Goal: Transaction & Acquisition: Book appointment/travel/reservation

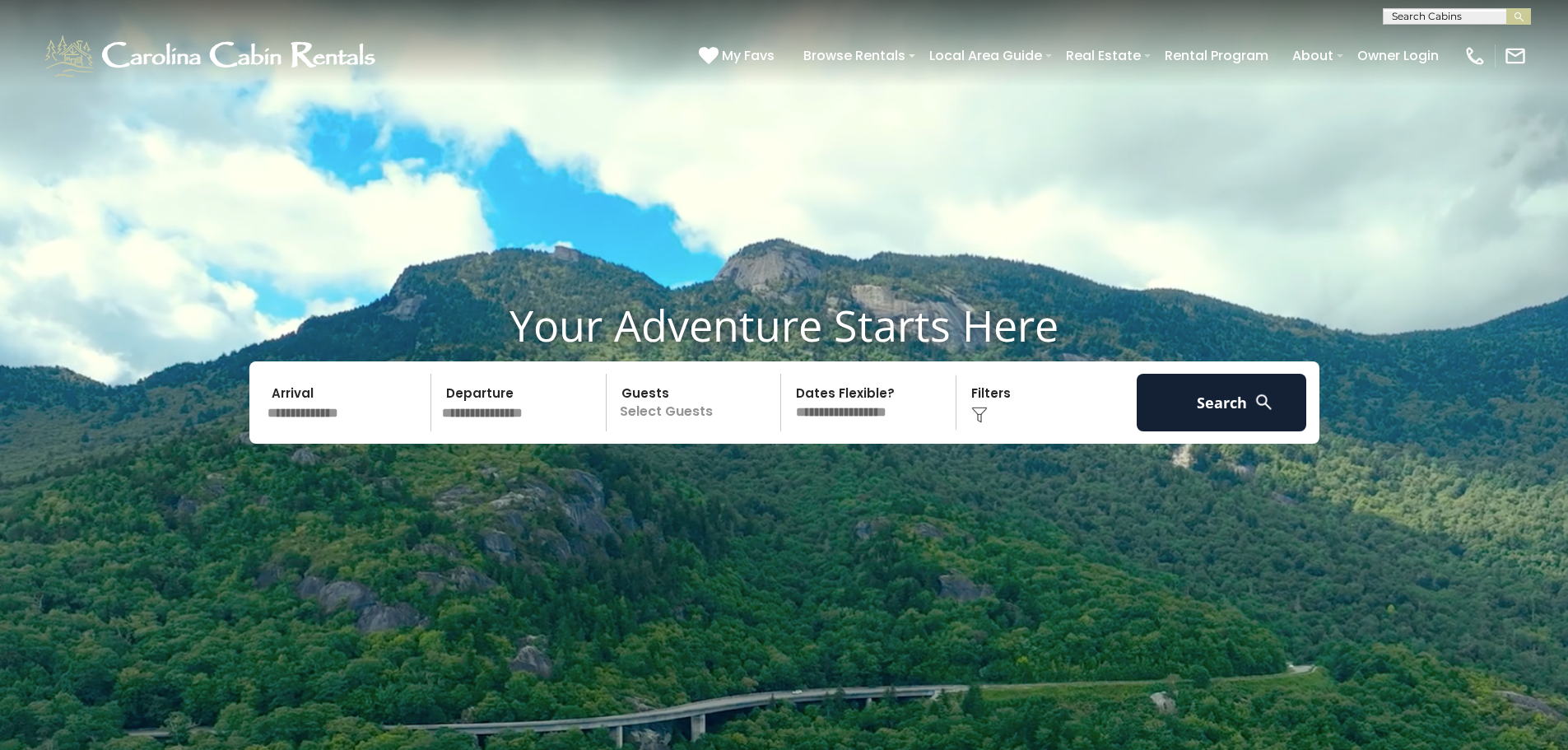
click at [351, 401] on input "text" at bounding box center [347, 403] width 170 height 58
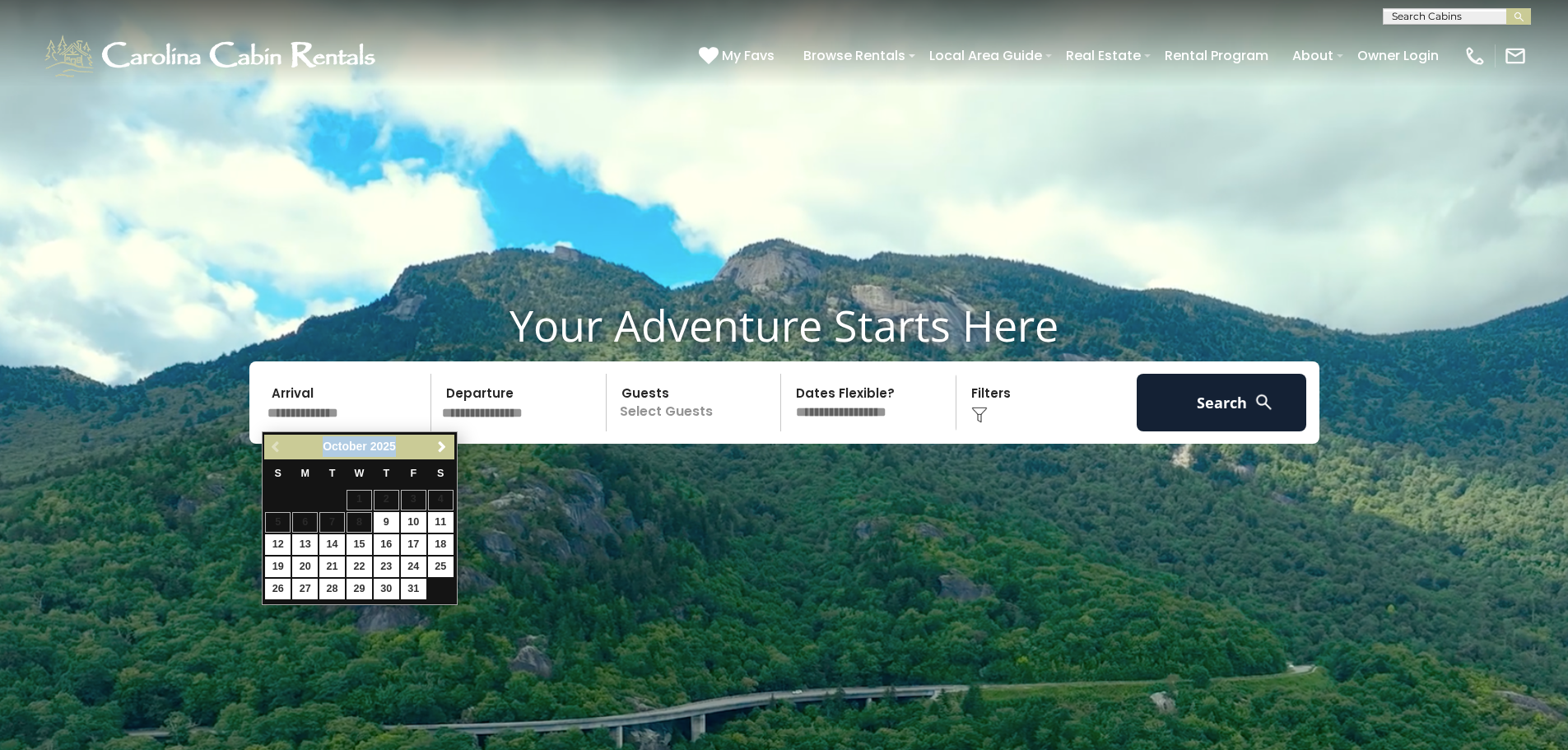
click at [439, 436] on div "Previous Next [DATE]" at bounding box center [358, 447] width 190 height 26
click at [447, 453] on span "Next" at bounding box center [442, 447] width 13 height 13
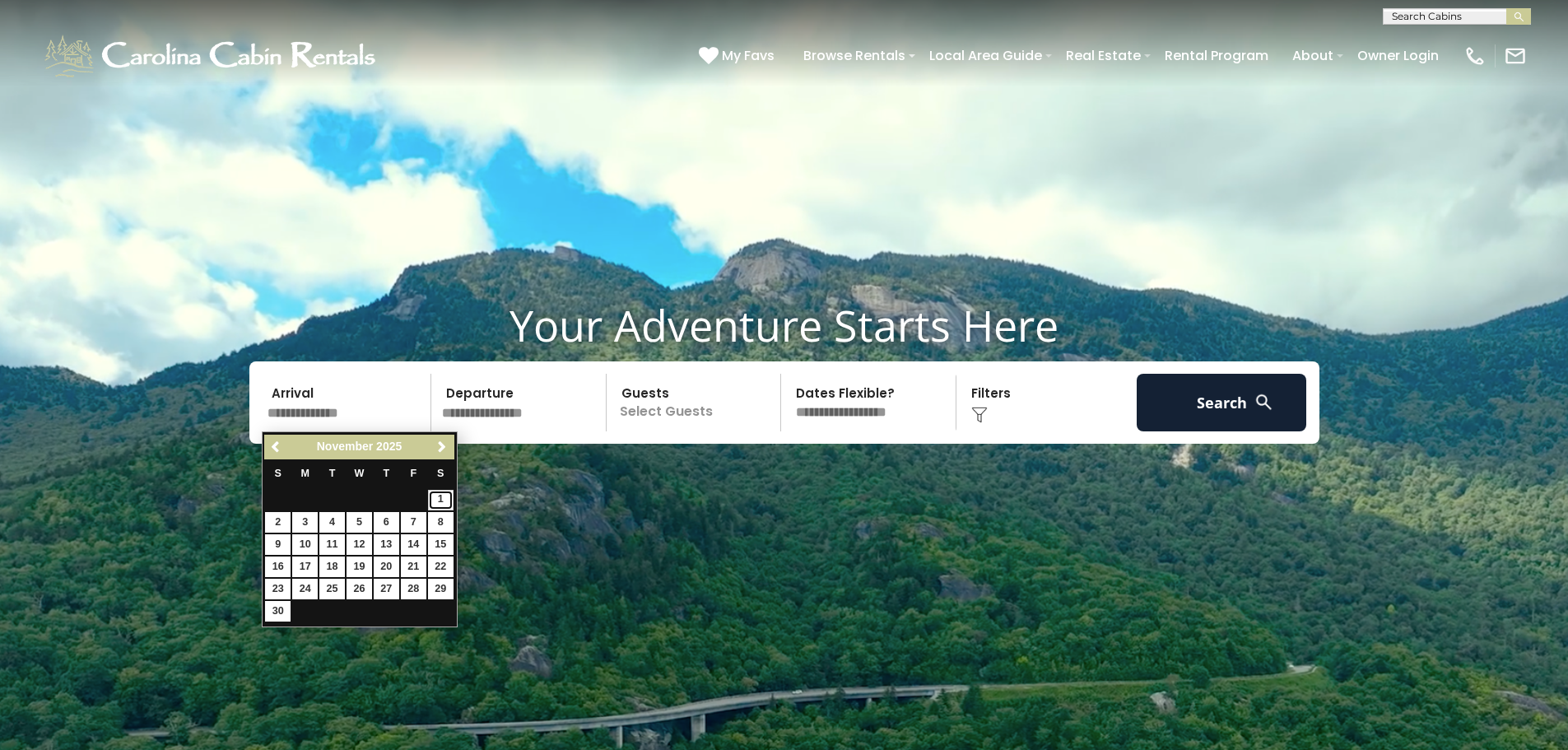
click at [433, 504] on link "1" at bounding box center [441, 501] width 26 height 20
type input "*******"
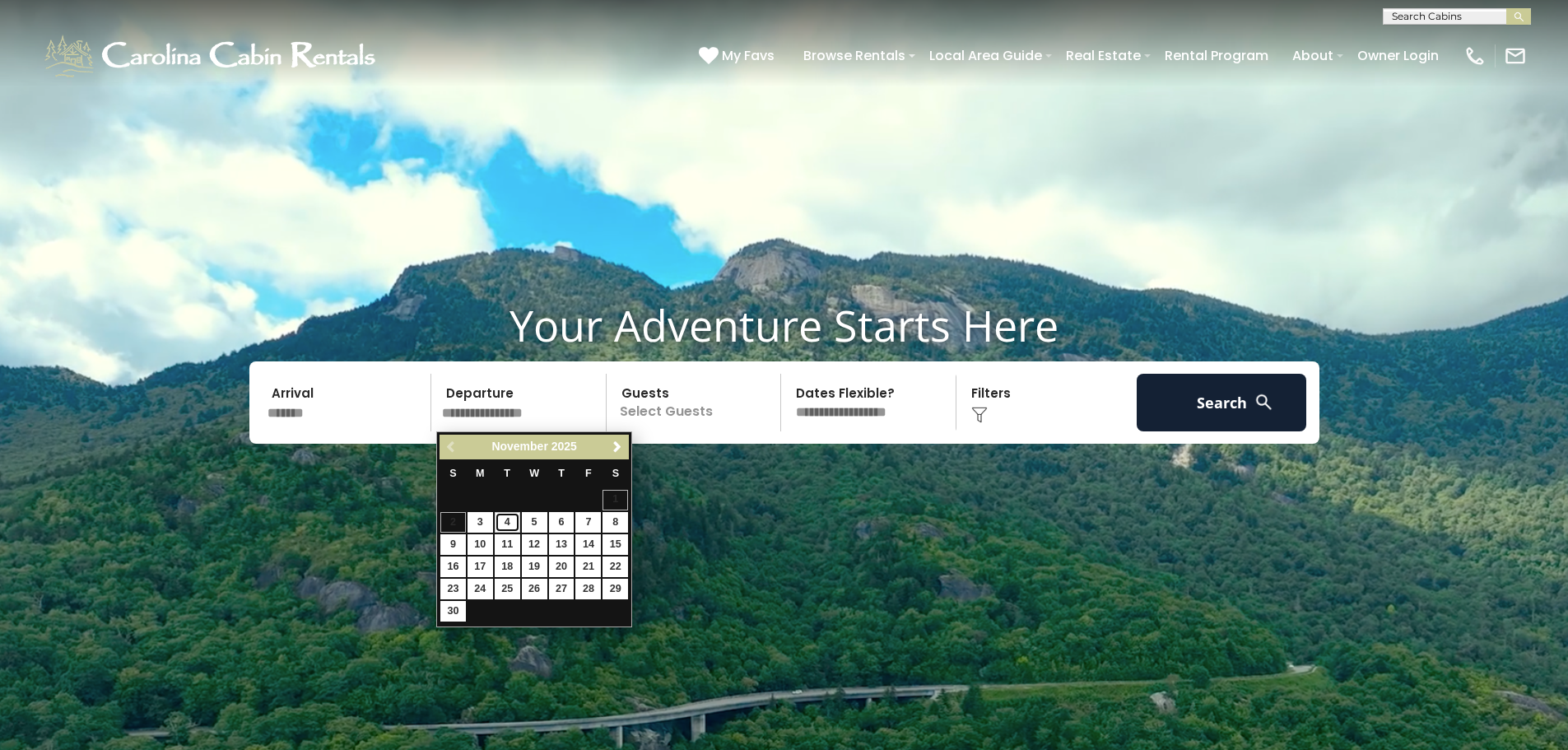
click at [504, 526] on link "4" at bounding box center [508, 523] width 26 height 20
type input "*******"
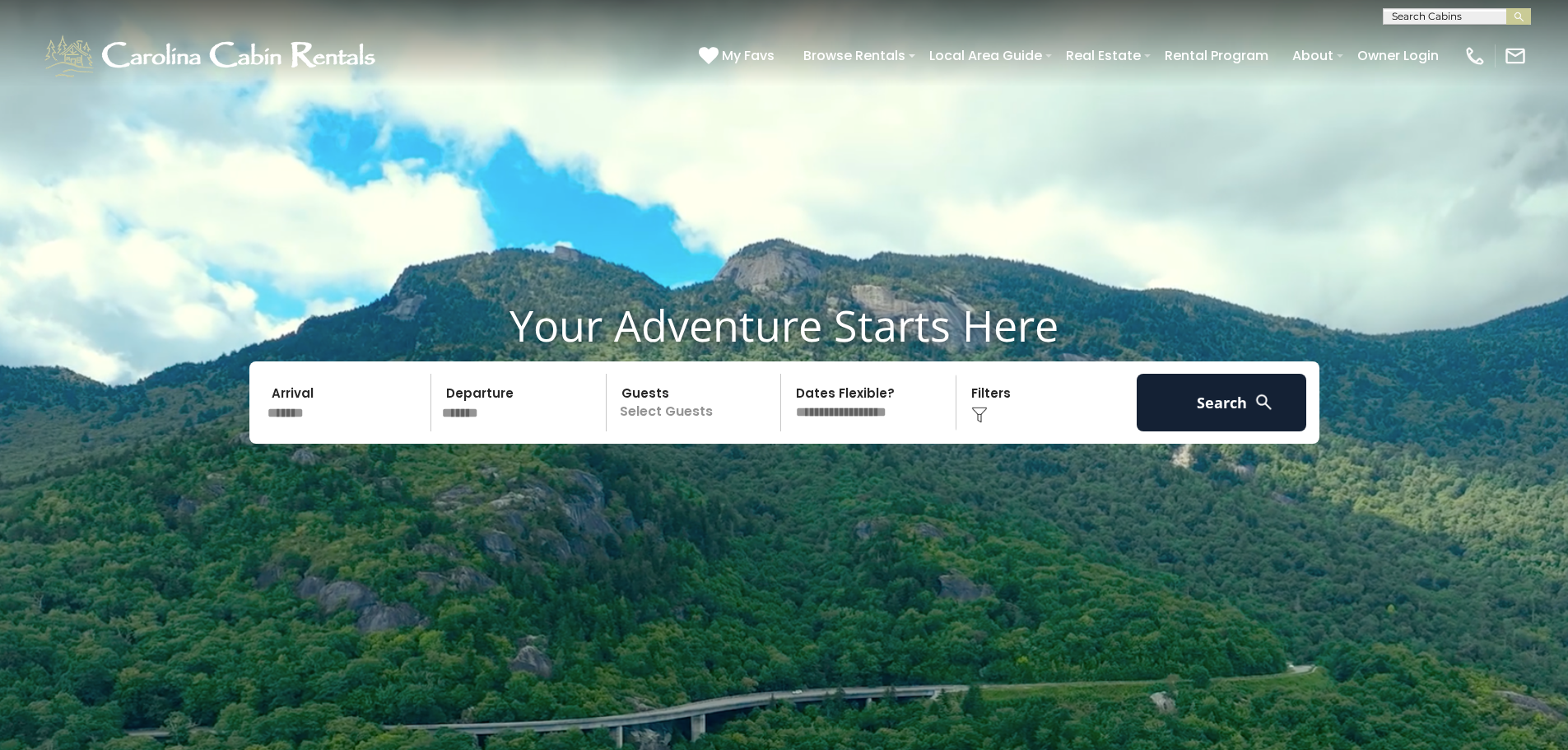
click at [689, 416] on p "Select Guests" at bounding box center [696, 403] width 170 height 58
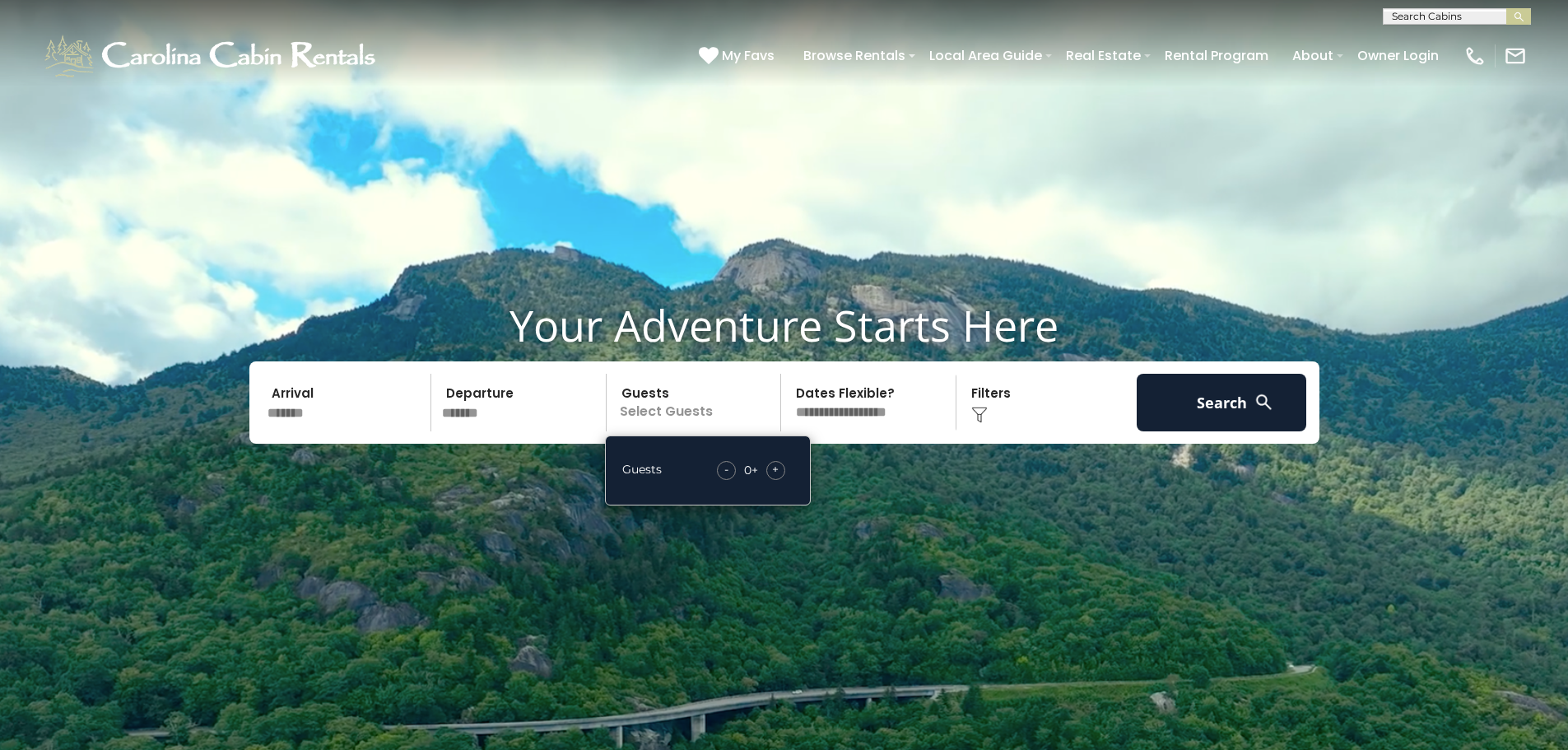
click at [778, 473] on span "+" at bounding box center [775, 469] width 6 height 17
click at [782, 473] on div "+" at bounding box center [775, 470] width 19 height 19
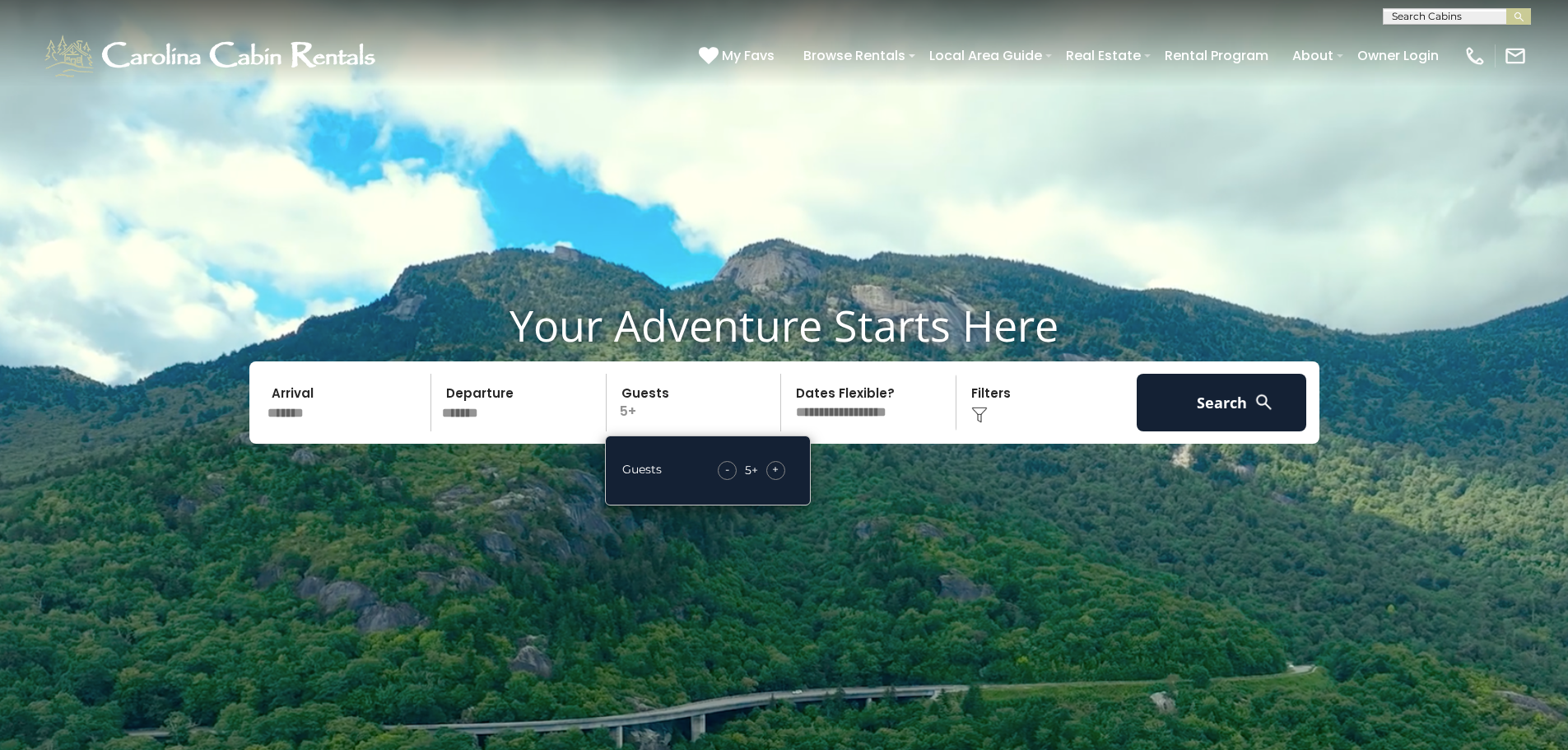
click at [982, 407] on img at bounding box center [980, 415] width 16 height 17
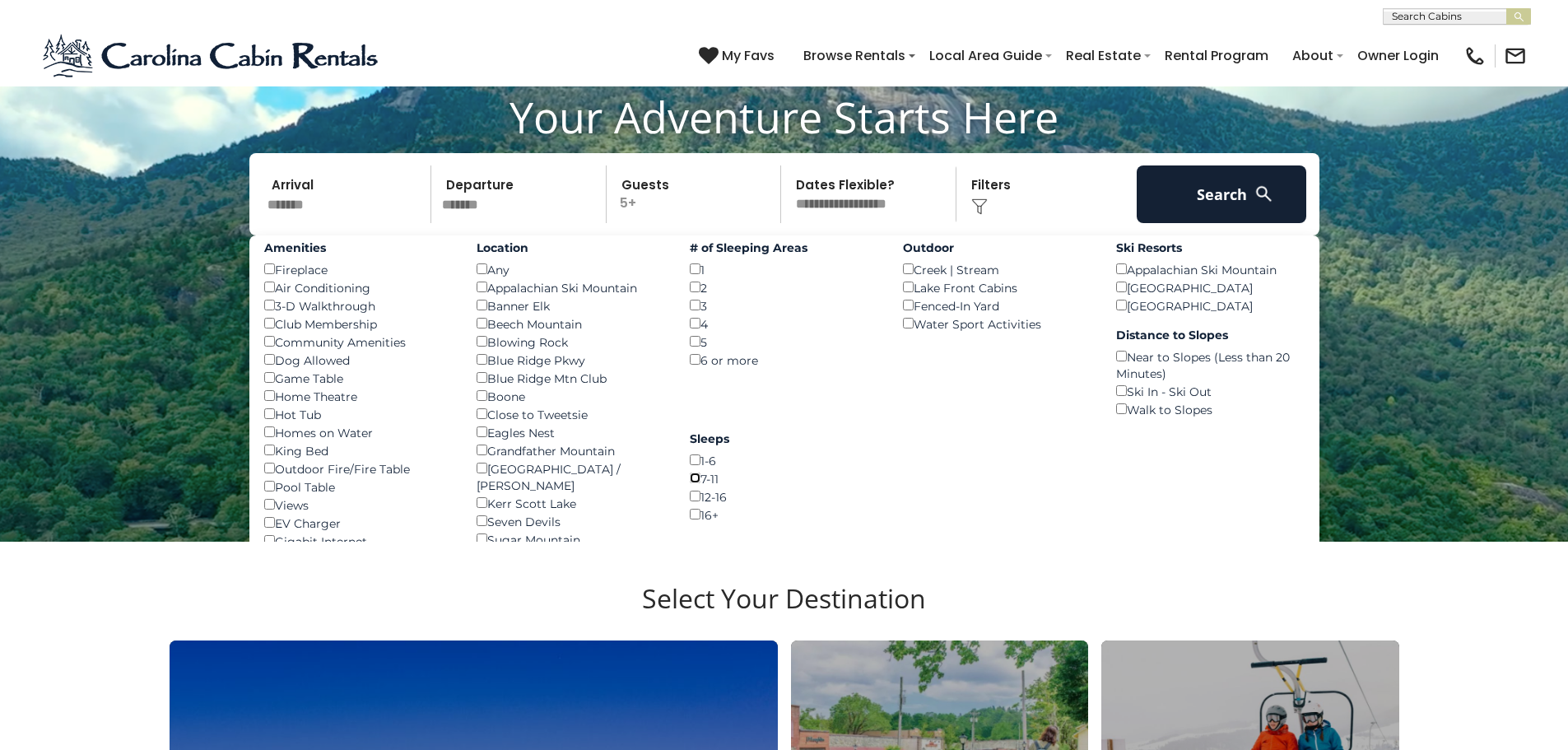
scroll to position [248, 0]
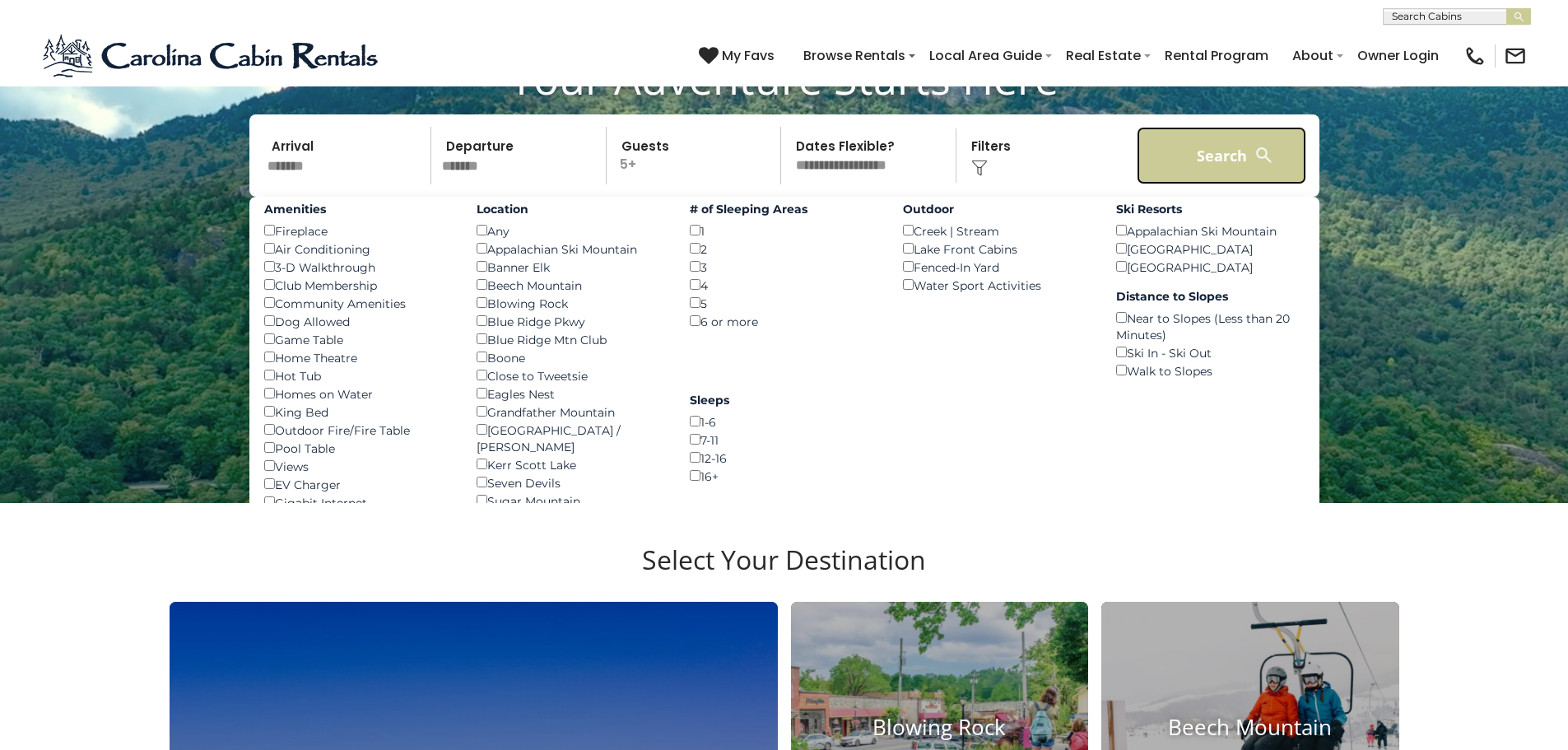
click at [1251, 142] on button "Search" at bounding box center [1223, 155] width 170 height 58
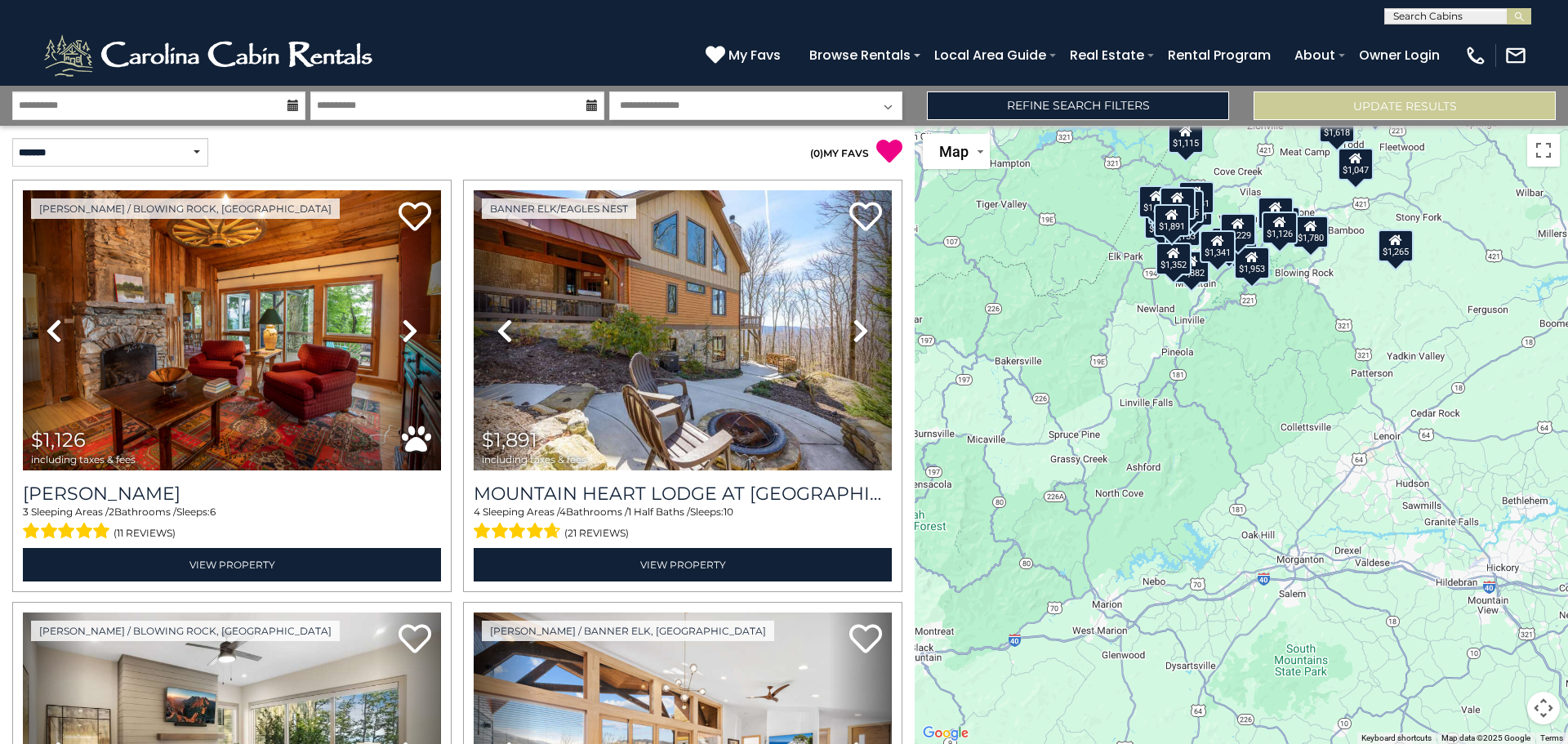
drag, startPoint x: 1217, startPoint y: 526, endPoint x: 1180, endPoint y: 261, distance: 267.6
click at [1178, 267] on div "$1,126 $1,891 $1,265 $1,549 $1,634 $1,445 $1,166 $1,153 $1,098 $1,953 $1,448 $1…" at bounding box center [1241, 435] width 654 height 618
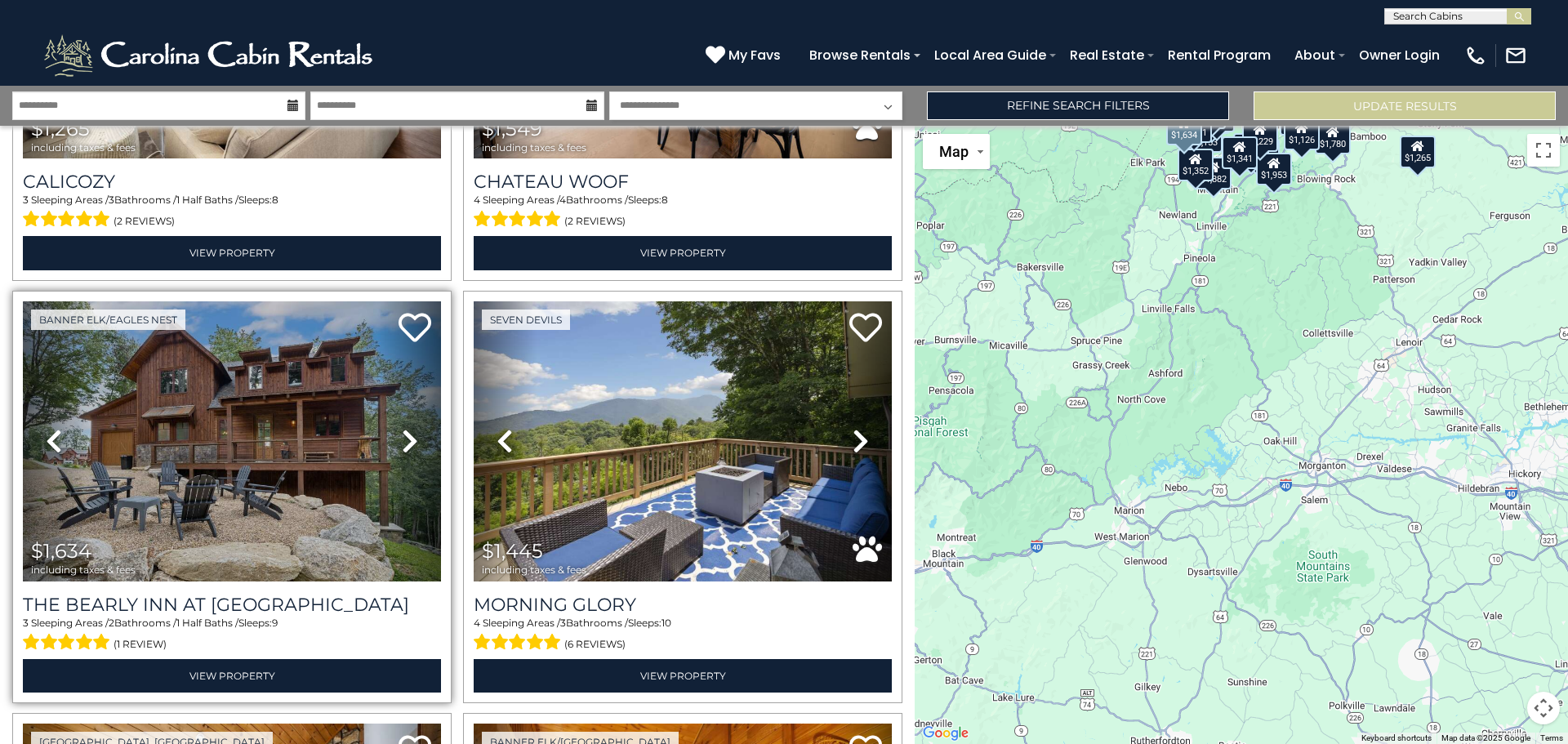
scroll to position [736, 0]
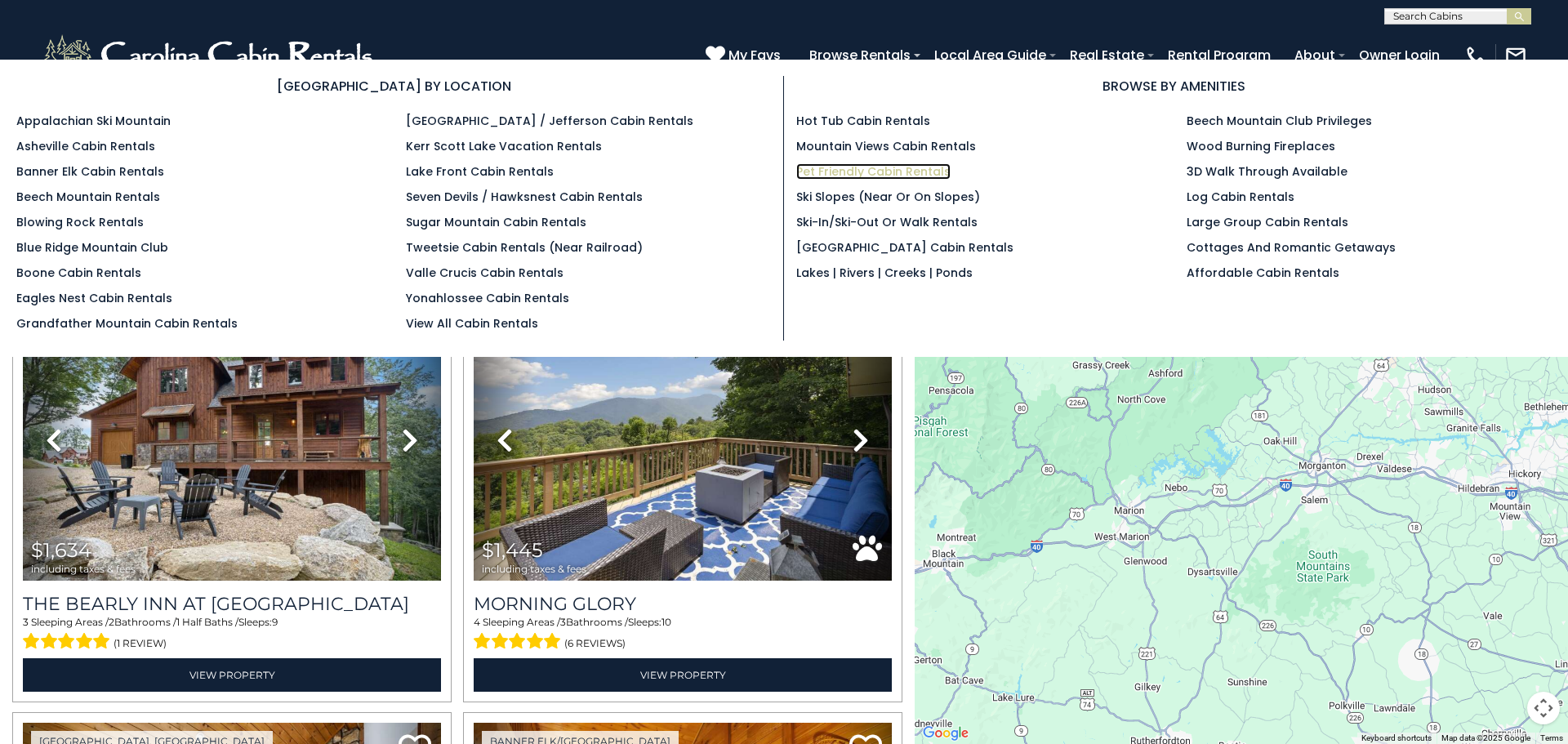
click at [904, 176] on link "Pet Friendly Cabin Rentals" at bounding box center [874, 172] width 155 height 16
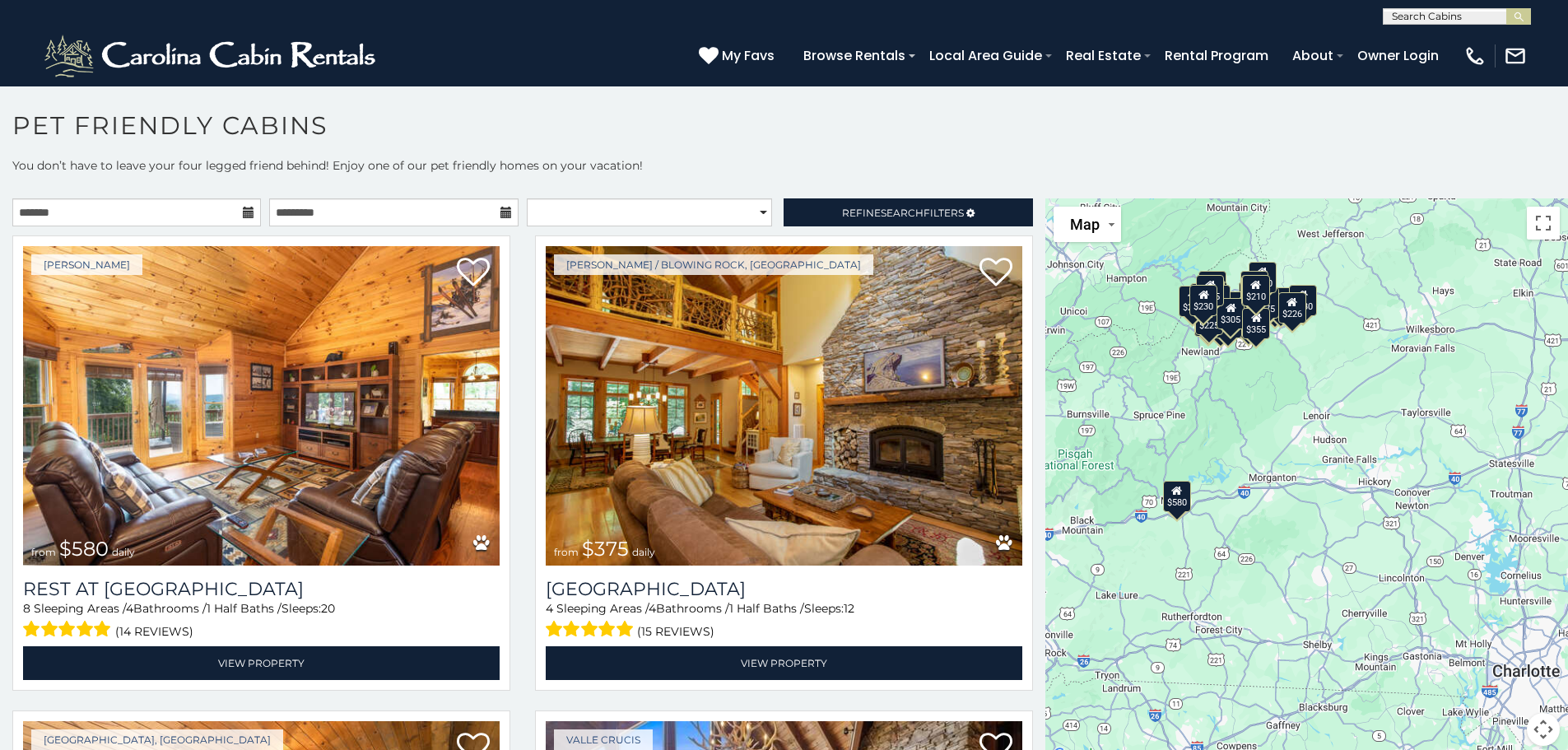
drag, startPoint x: 1322, startPoint y: 514, endPoint x: 1236, endPoint y: 417, distance: 129.6
click at [1238, 423] on div "$580 $375 $325 $451 $460 $315 $315 $330 $395 $355 $650 $380 $675 $930 $375 $325…" at bounding box center [1307, 481] width 522 height 568
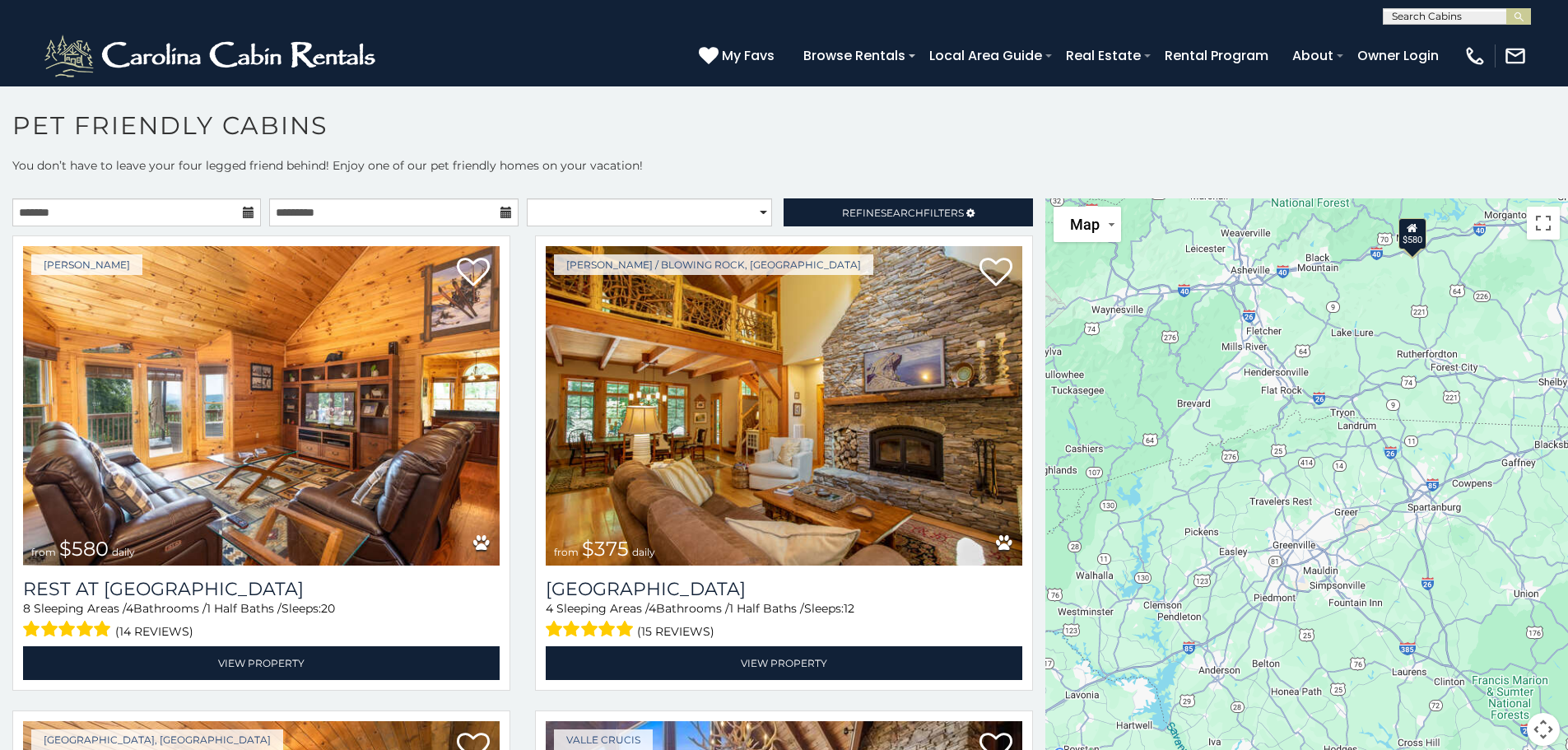
drag, startPoint x: 1409, startPoint y: 461, endPoint x: 1501, endPoint y: 339, distance: 152.8
click at [1501, 339] on div "$580 $375 $325 $451 $460 $315 $315 $330 $395 $355 $650 $380 $675 $930 $375 $325…" at bounding box center [1307, 481] width 522 height 568
click at [1529, 733] on button "Map camera controls" at bounding box center [1543, 730] width 33 height 33
click at [1449, 489] on div "$580 $375 $325 $451 $460 $315 $315 $330 $395 $355 $650 $380 $675 $930 $375 $325…" at bounding box center [1307, 481] width 522 height 568
click at [1417, 248] on div "$580" at bounding box center [1412, 232] width 28 height 31
